Goal: Check status: Check status

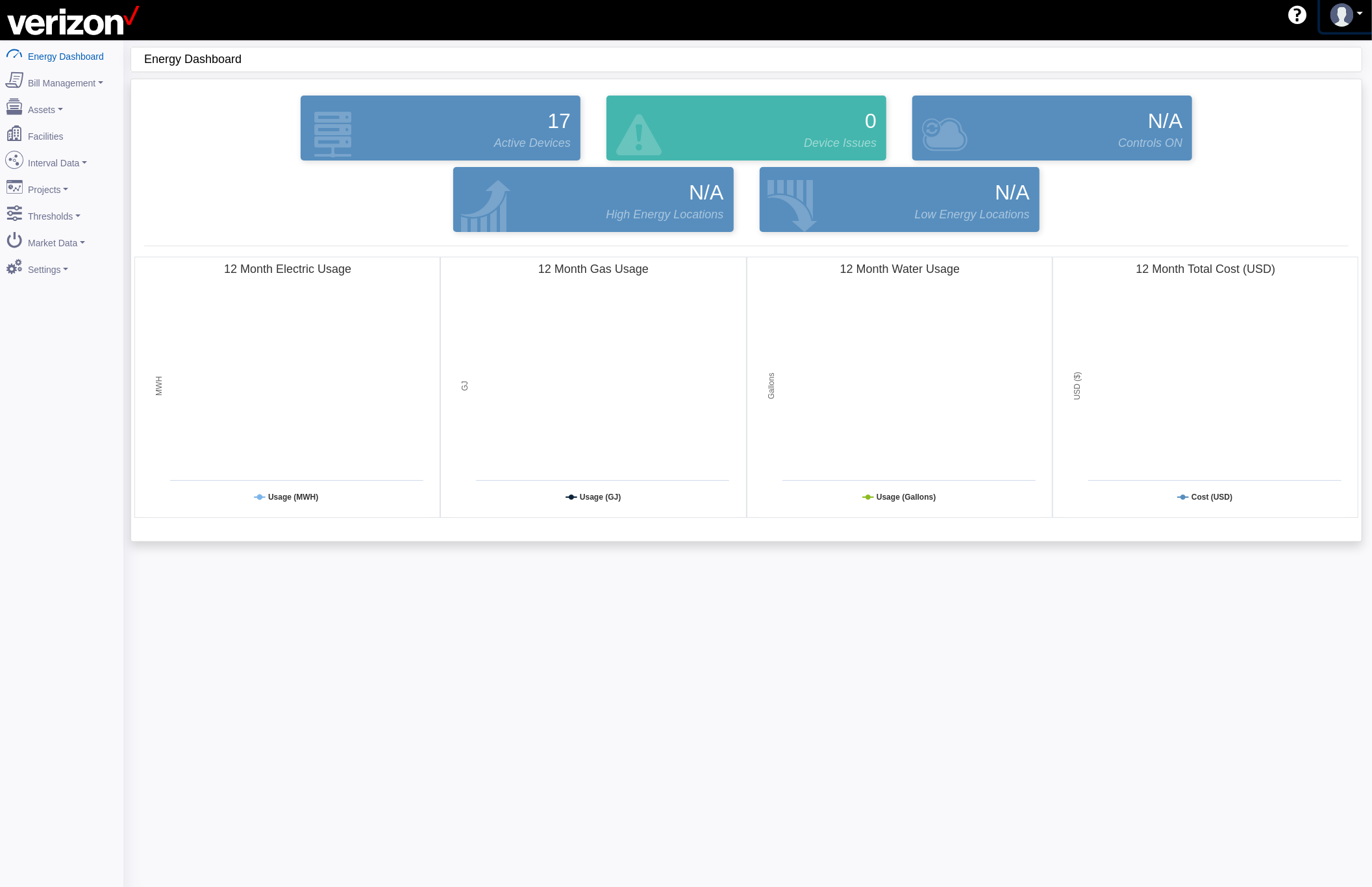
click at [1344, 23] on img at bounding box center [1342, 15] width 23 height 23
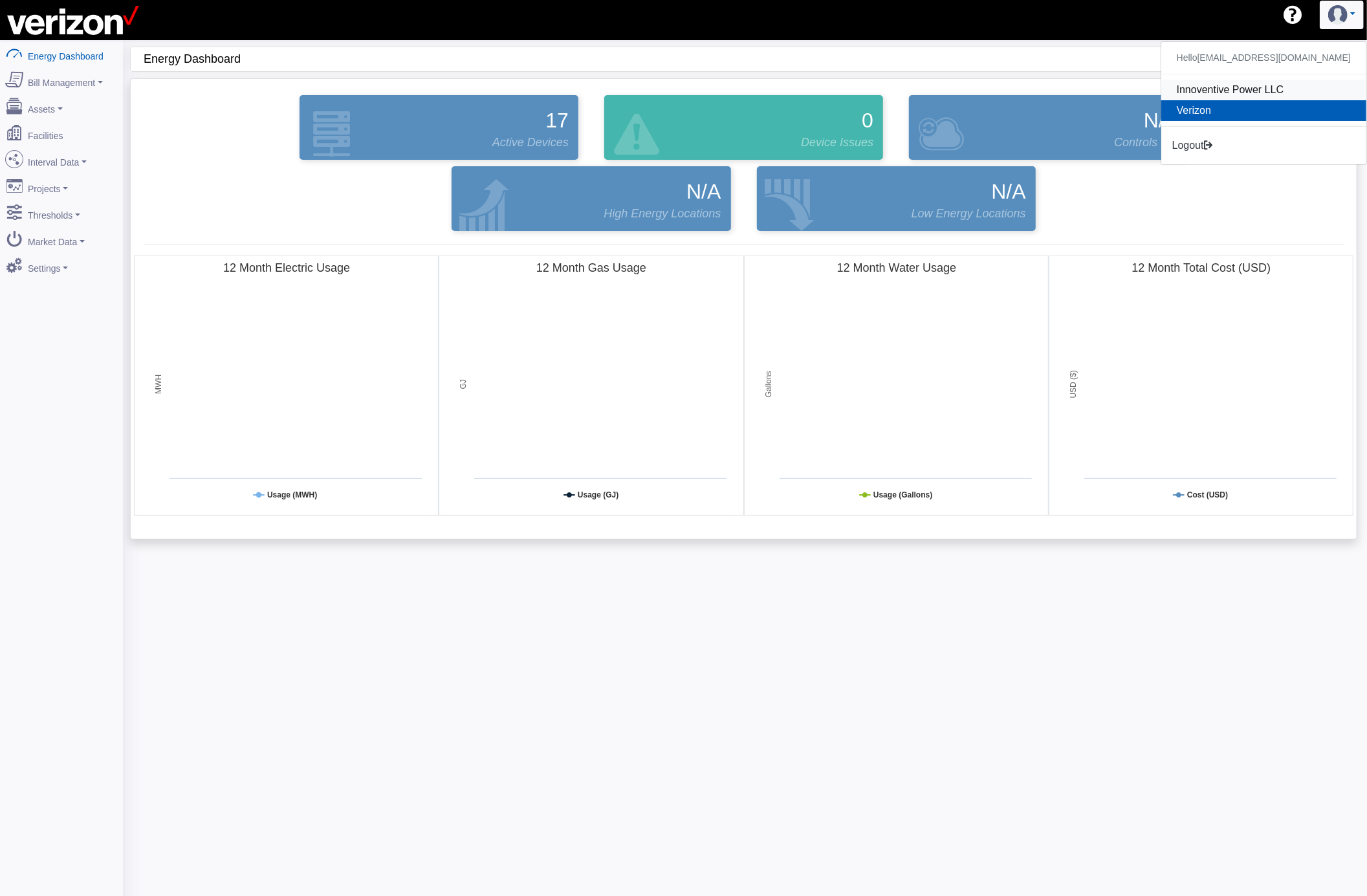
click at [1245, 90] on link "Innoventive Power LLC" at bounding box center [1264, 90] width 205 height 21
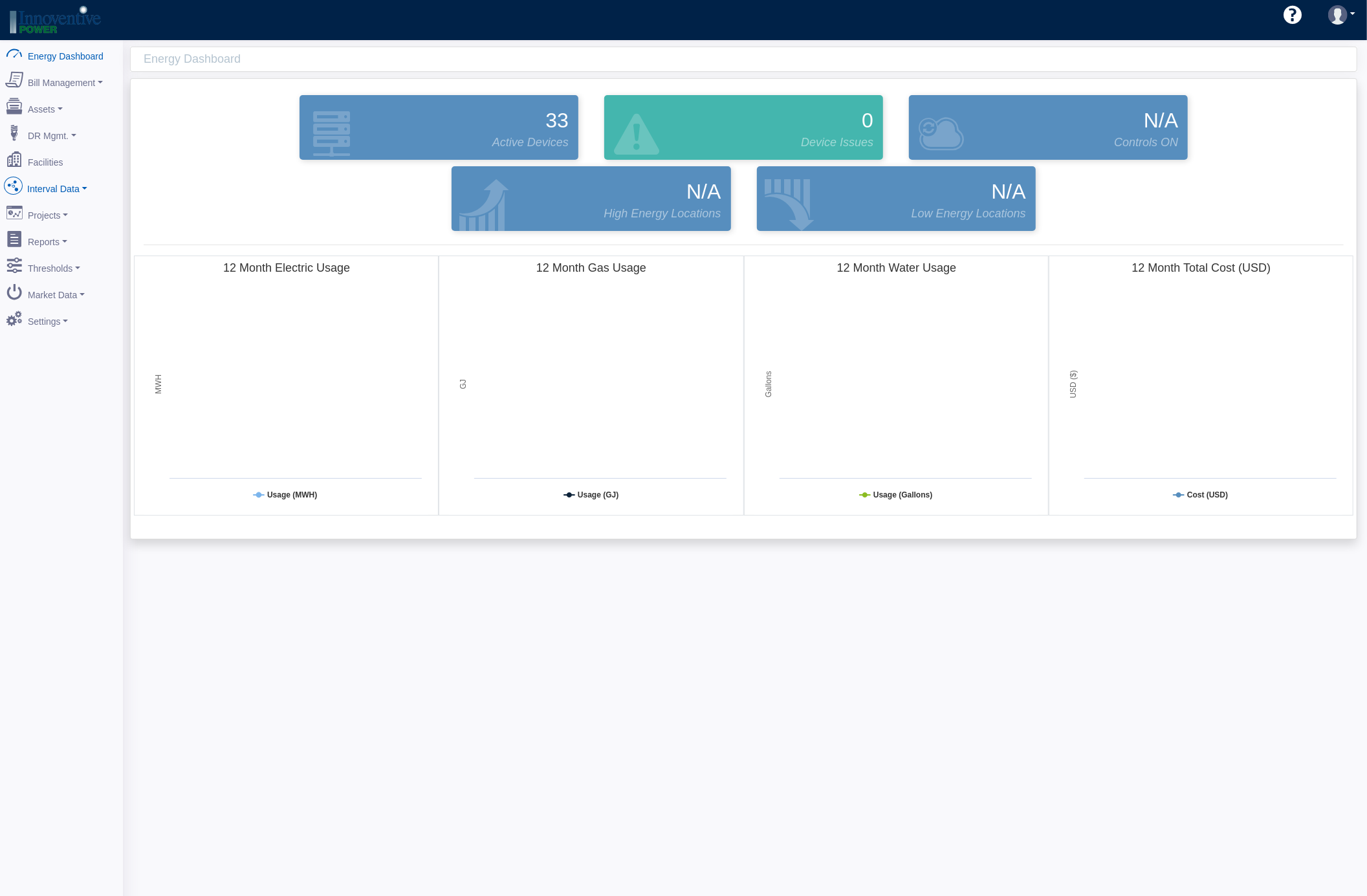
click at [57, 193] on link "Interval Data" at bounding box center [61, 186] width 126 height 27
click at [60, 257] on link "DataView" at bounding box center [61, 257] width 126 height 23
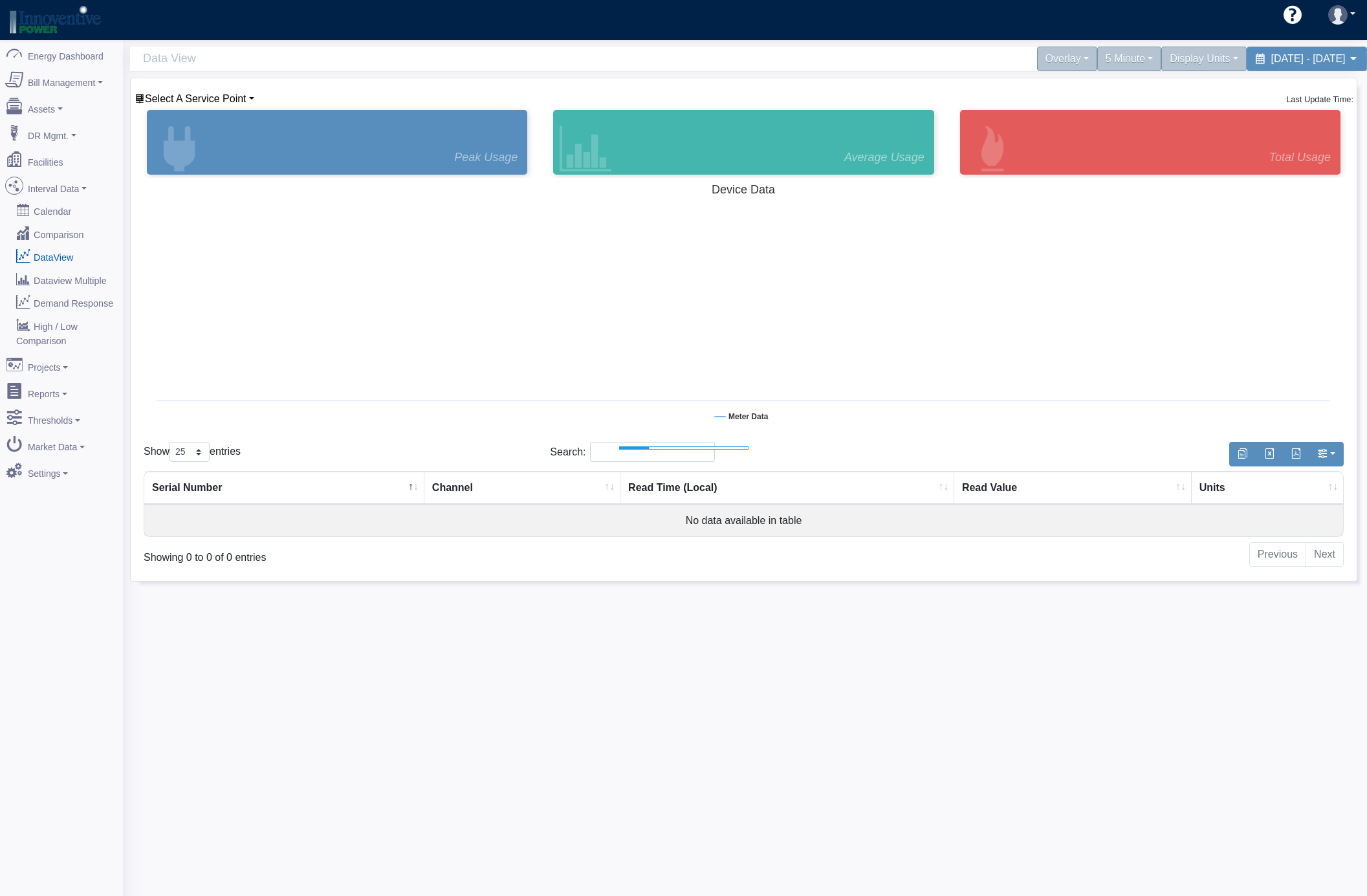
select select "25"
click at [244, 96] on span "Select A Service Point" at bounding box center [196, 98] width 102 height 11
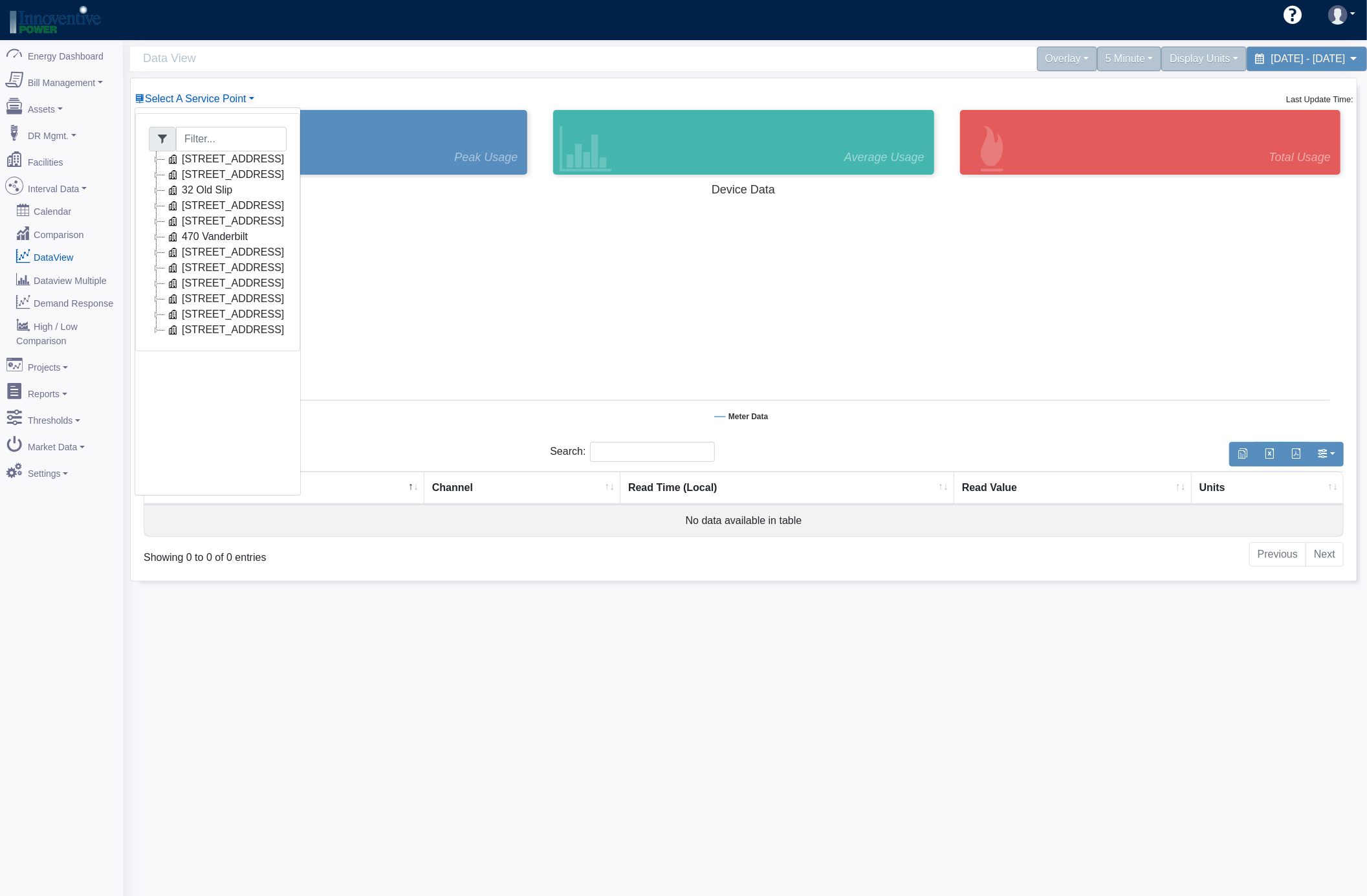
click at [152, 251] on icon at bounding box center [156, 252] width 15 height 15
click at [321, 268] on link "Con Edison Electric (15387XX)" at bounding box center [262, 267] width 164 height 15
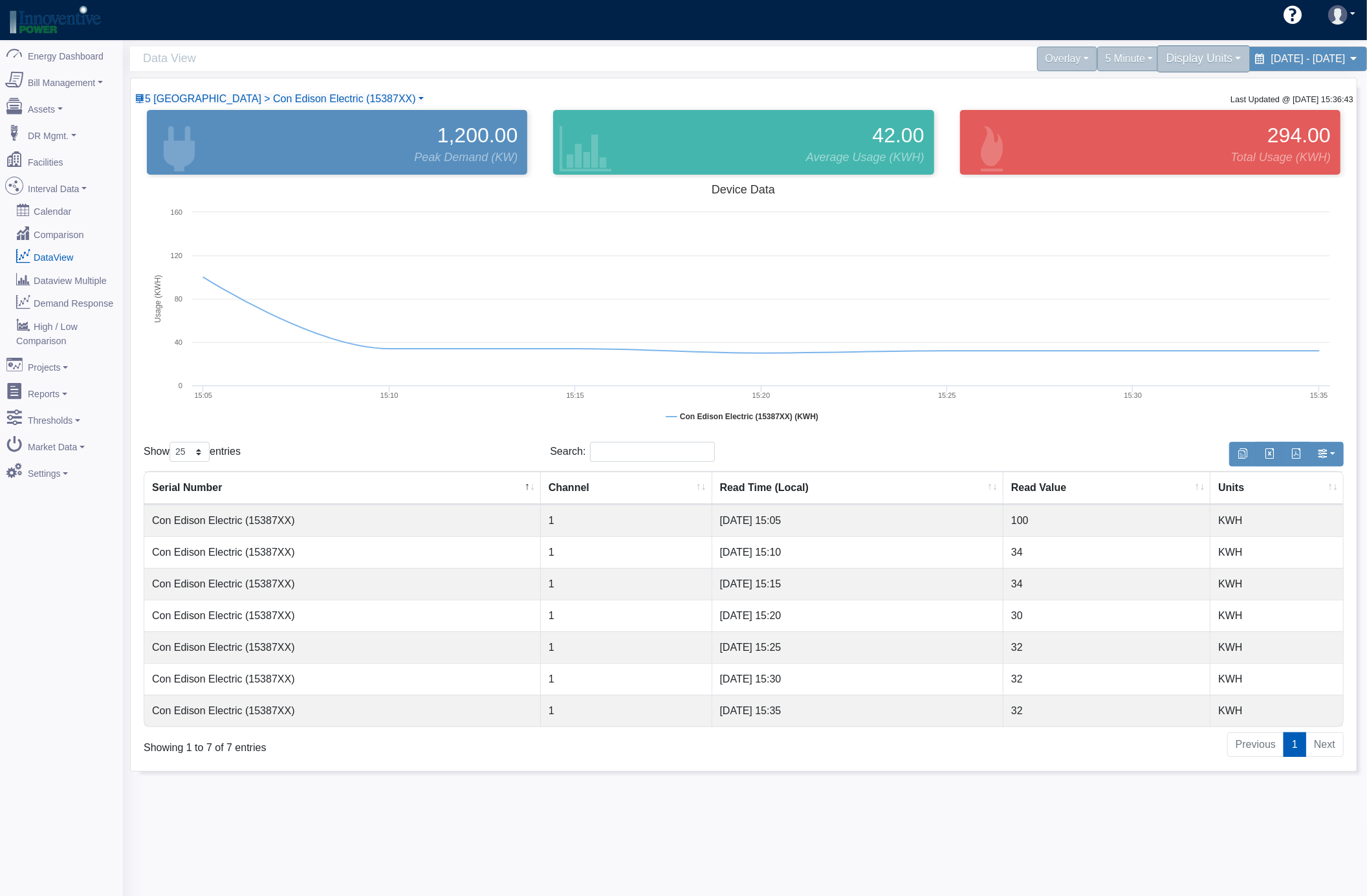
click at [1157, 52] on div "Display Units" at bounding box center [1204, 59] width 94 height 27
click at [1147, 84] on link "kW" at bounding box center [1199, 90] width 103 height 21
click at [1094, 65] on div "5 Minute" at bounding box center [1129, 59] width 71 height 27
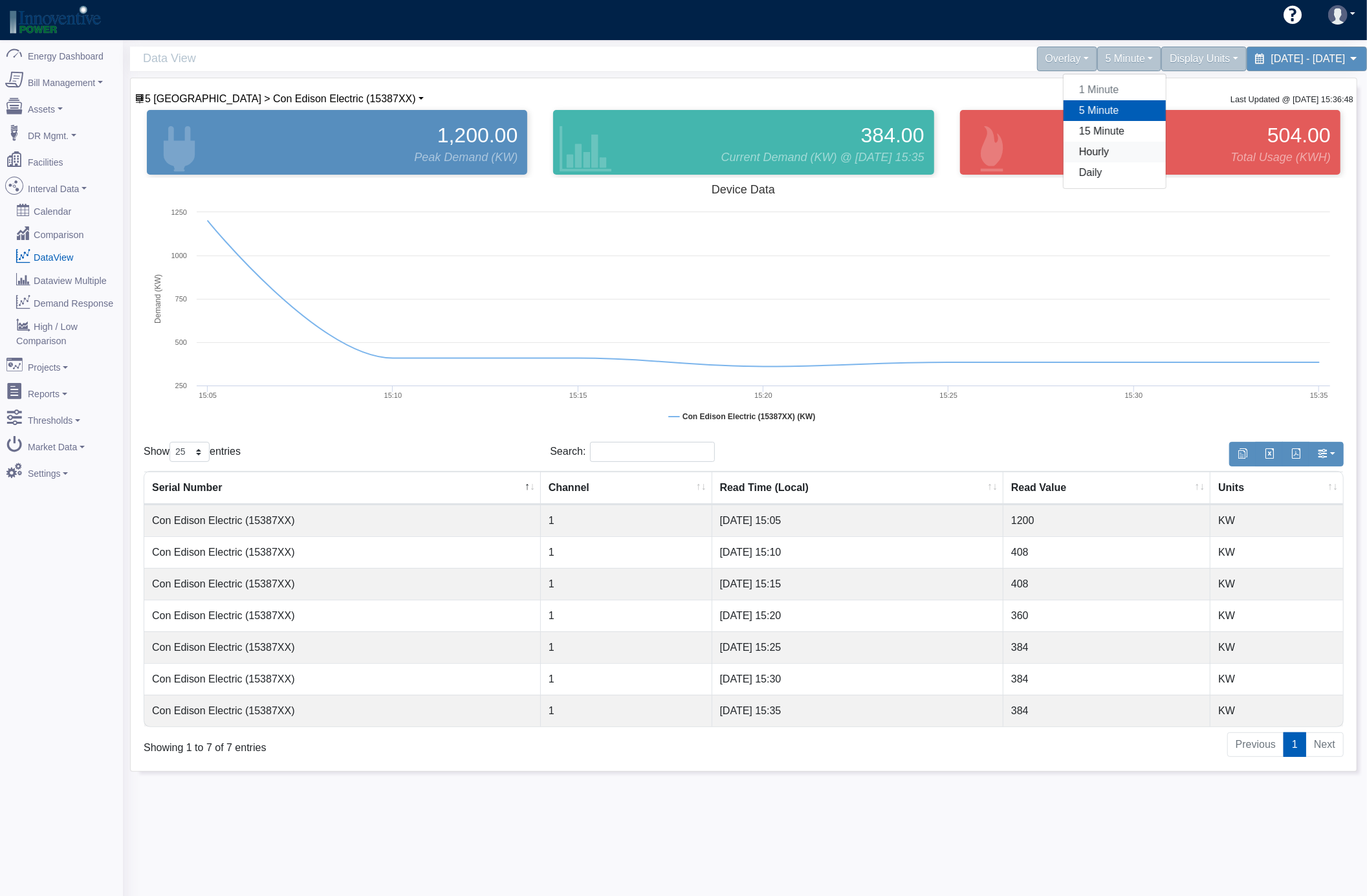
click at [1064, 156] on link "Hourly" at bounding box center [1115, 152] width 103 height 21
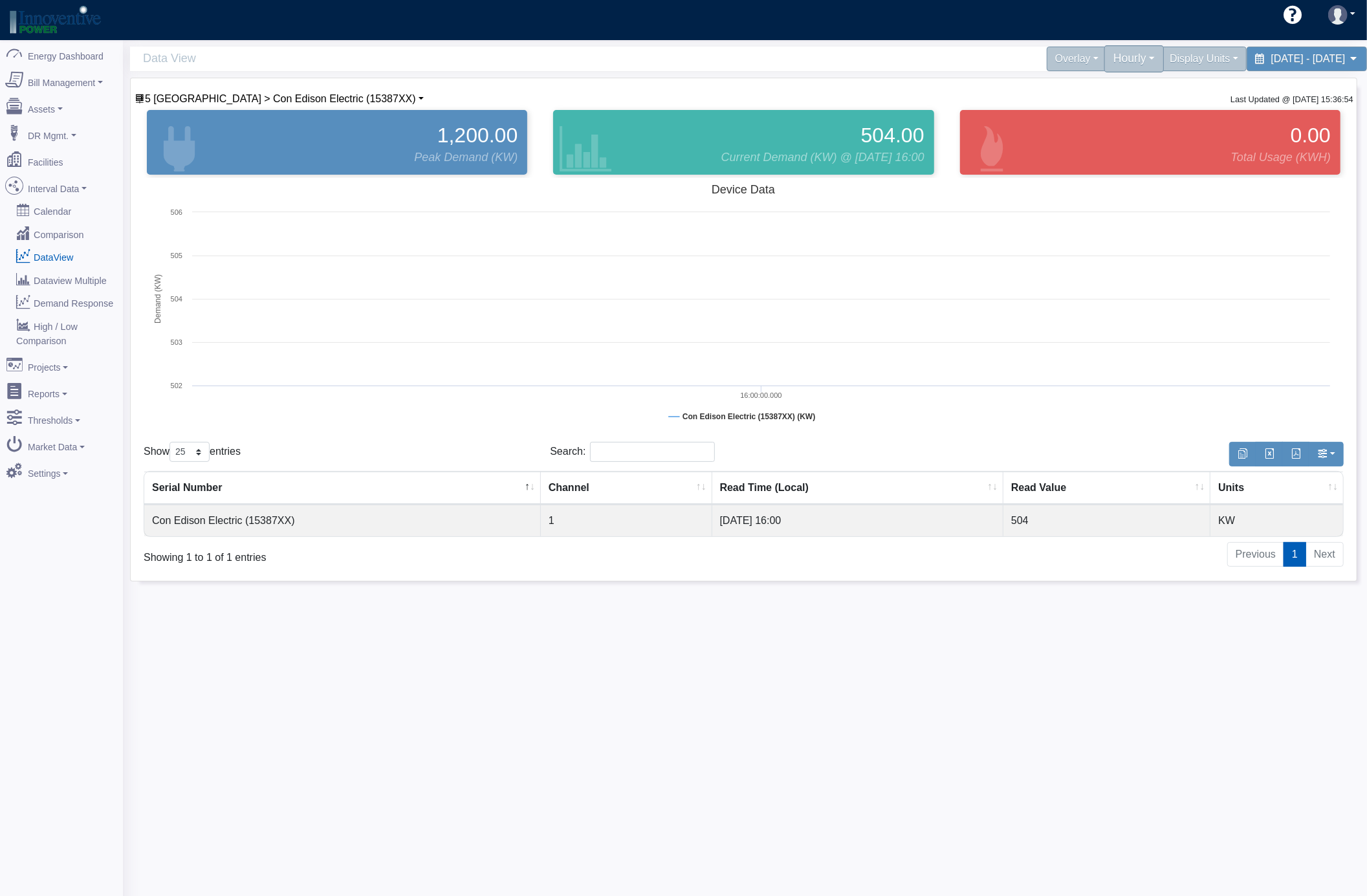
click at [1105, 61] on div "Hourly" at bounding box center [1134, 59] width 60 height 27
click at [1063, 127] on link "15 Minute" at bounding box center [1114, 131] width 103 height 21
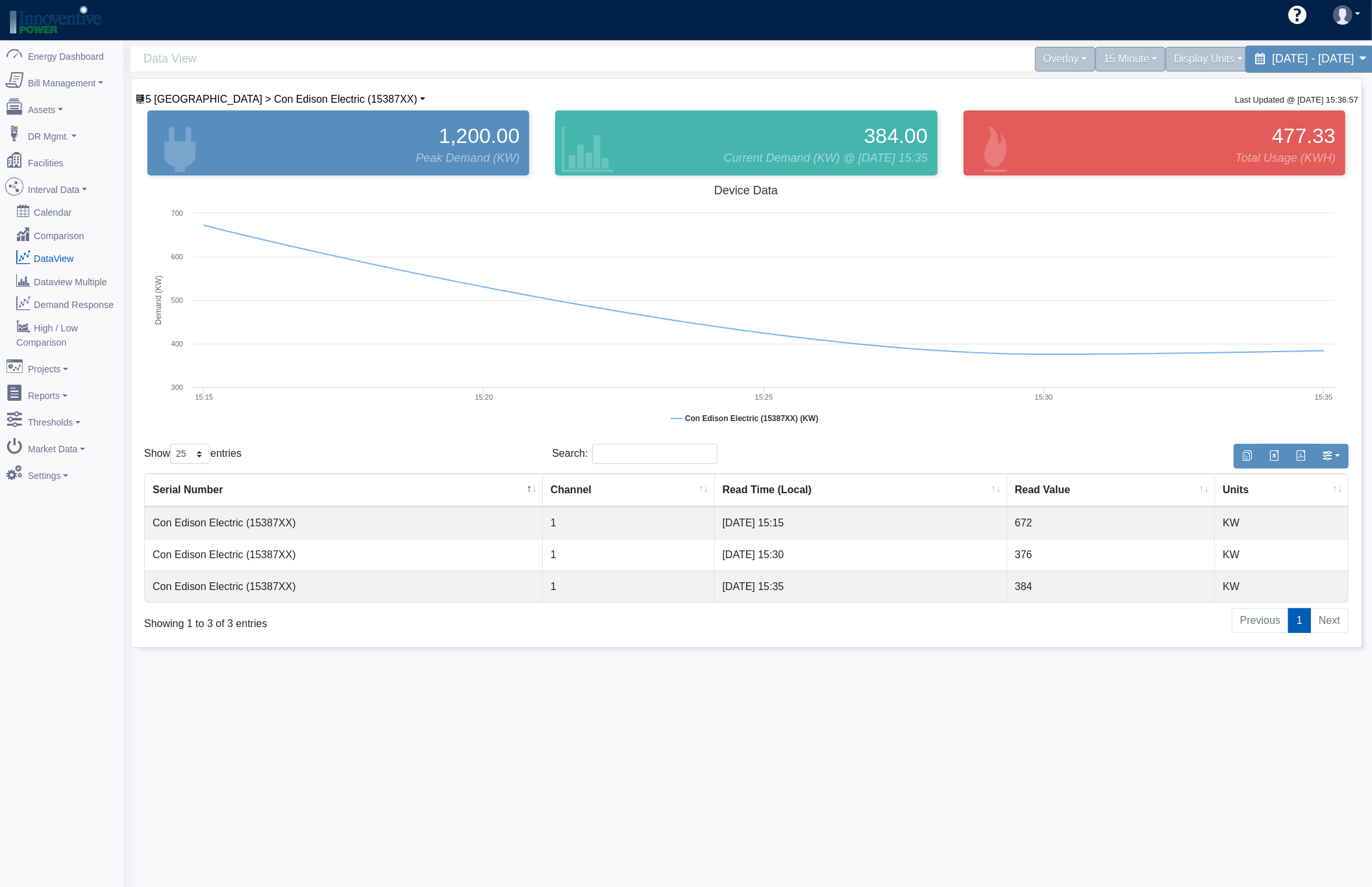
click at [1273, 65] on span "September 1, 2025 - September 8, 2025" at bounding box center [1313, 59] width 82 height 12
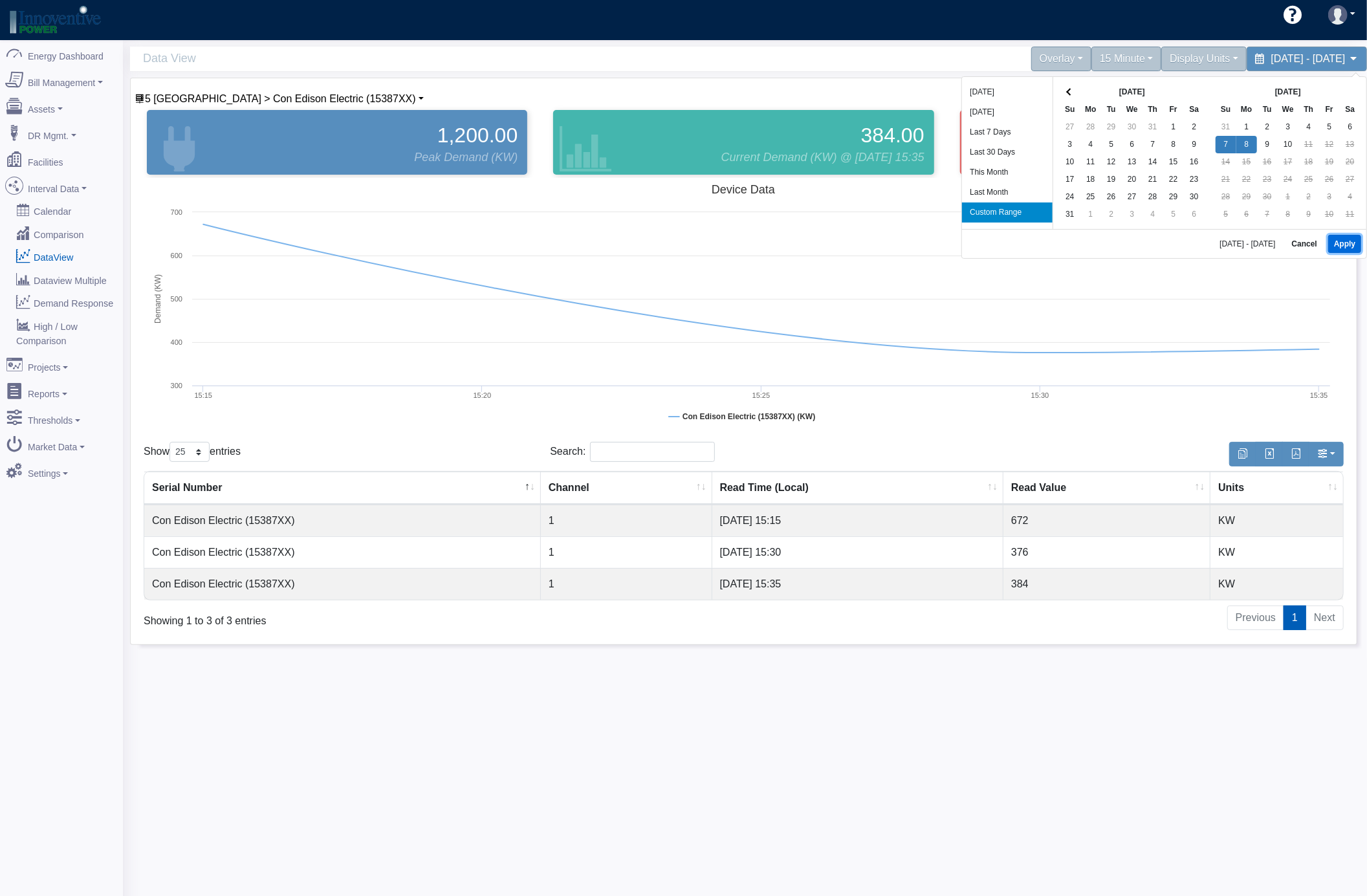
click at [1343, 249] on button "Apply" at bounding box center [1345, 244] width 33 height 18
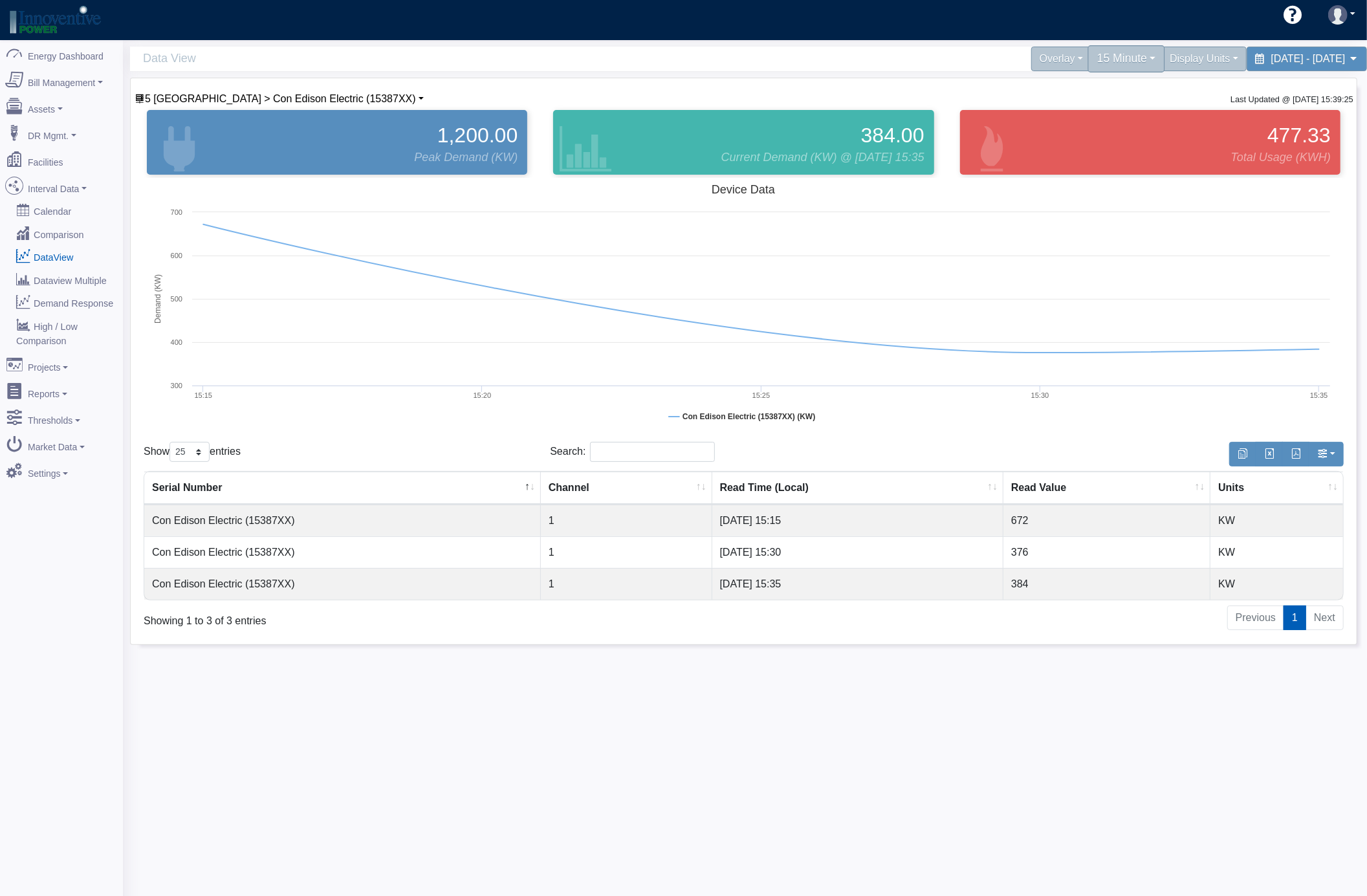
click at [1088, 55] on div "15 Minute" at bounding box center [1126, 59] width 77 height 27
click at [1064, 108] on link "5 Minute" at bounding box center [1115, 111] width 103 height 21
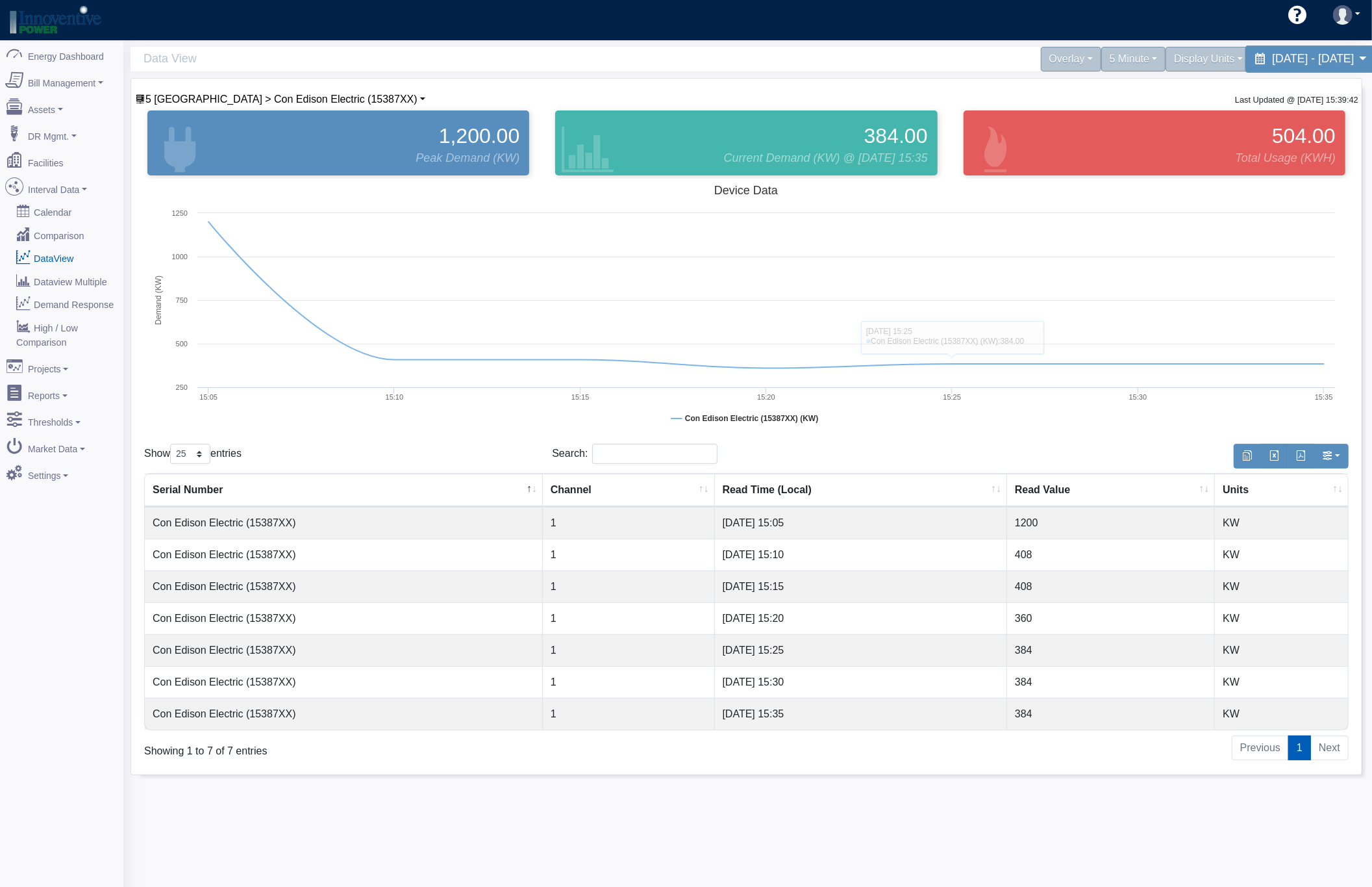
click at [1273, 59] on span "September 7, 2025 - September 8, 2025" at bounding box center [1313, 59] width 82 height 12
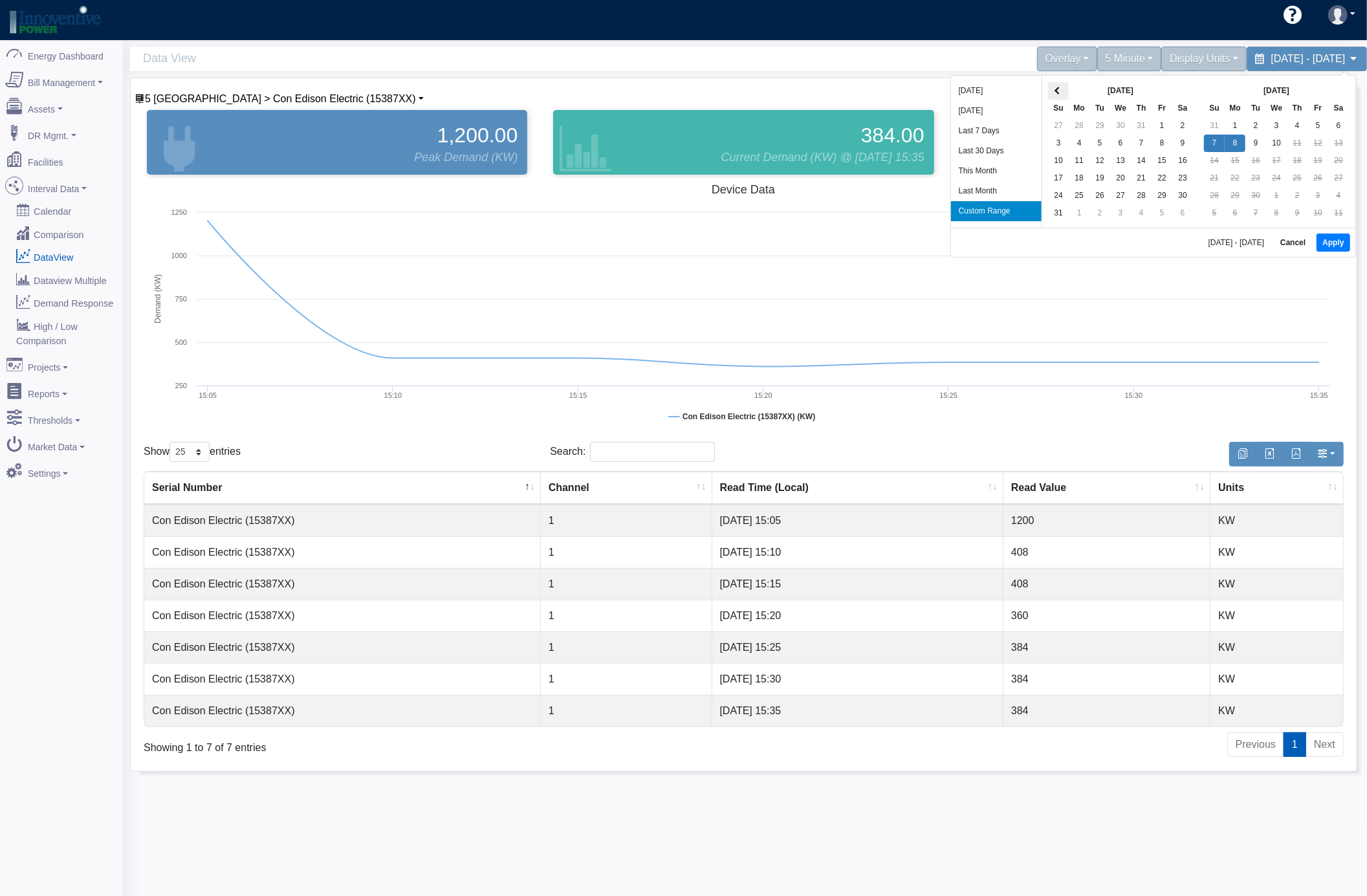
click at [1059, 96] on th at bounding box center [1058, 91] width 21 height 17
click at [1060, 96] on th at bounding box center [1070, 92] width 21 height 17
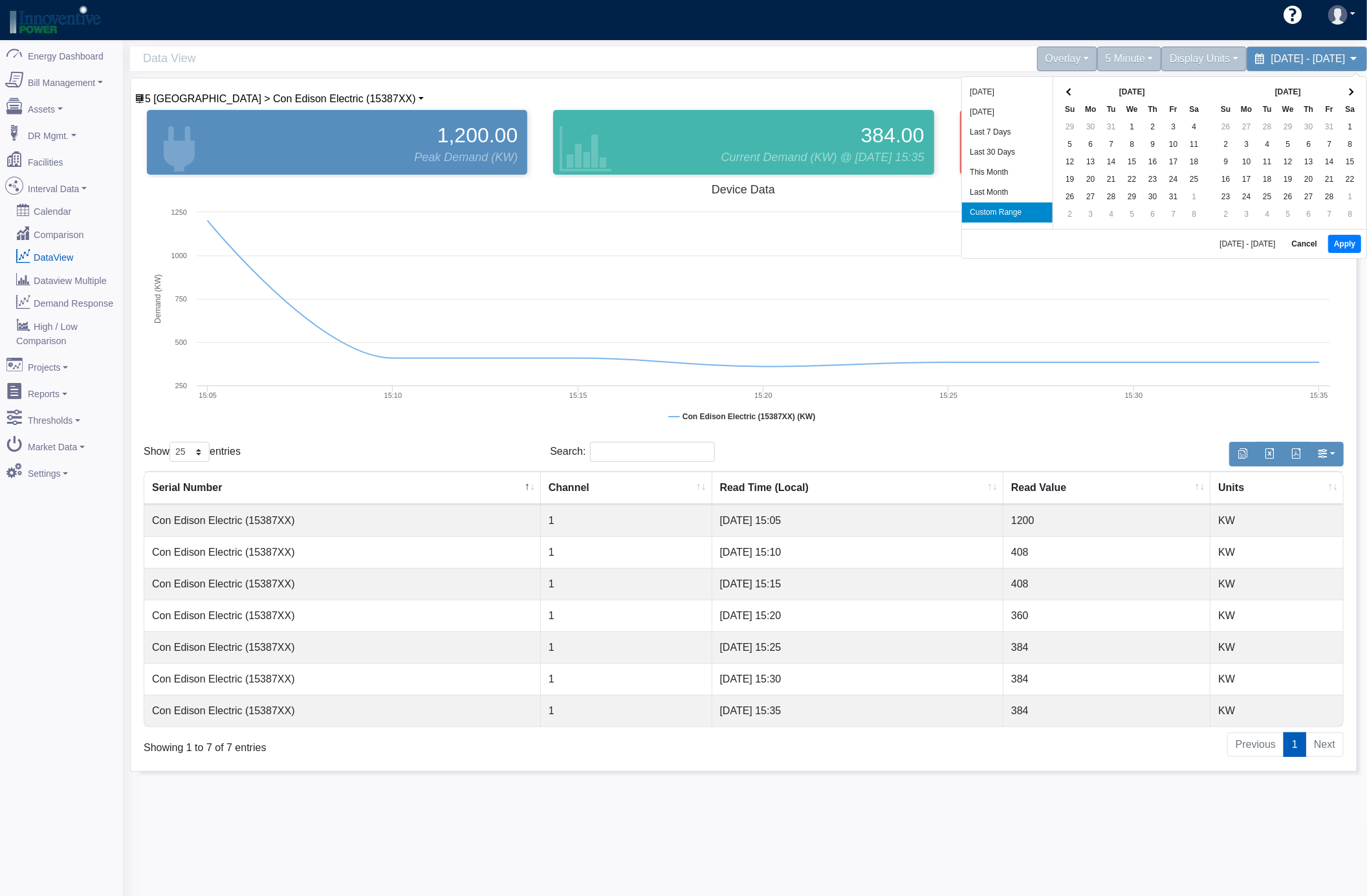
click at [1060, 96] on th at bounding box center [1070, 92] width 21 height 17
click at [1347, 242] on button "Apply" at bounding box center [1345, 244] width 33 height 18
